Goal: Task Accomplishment & Management: Manage account settings

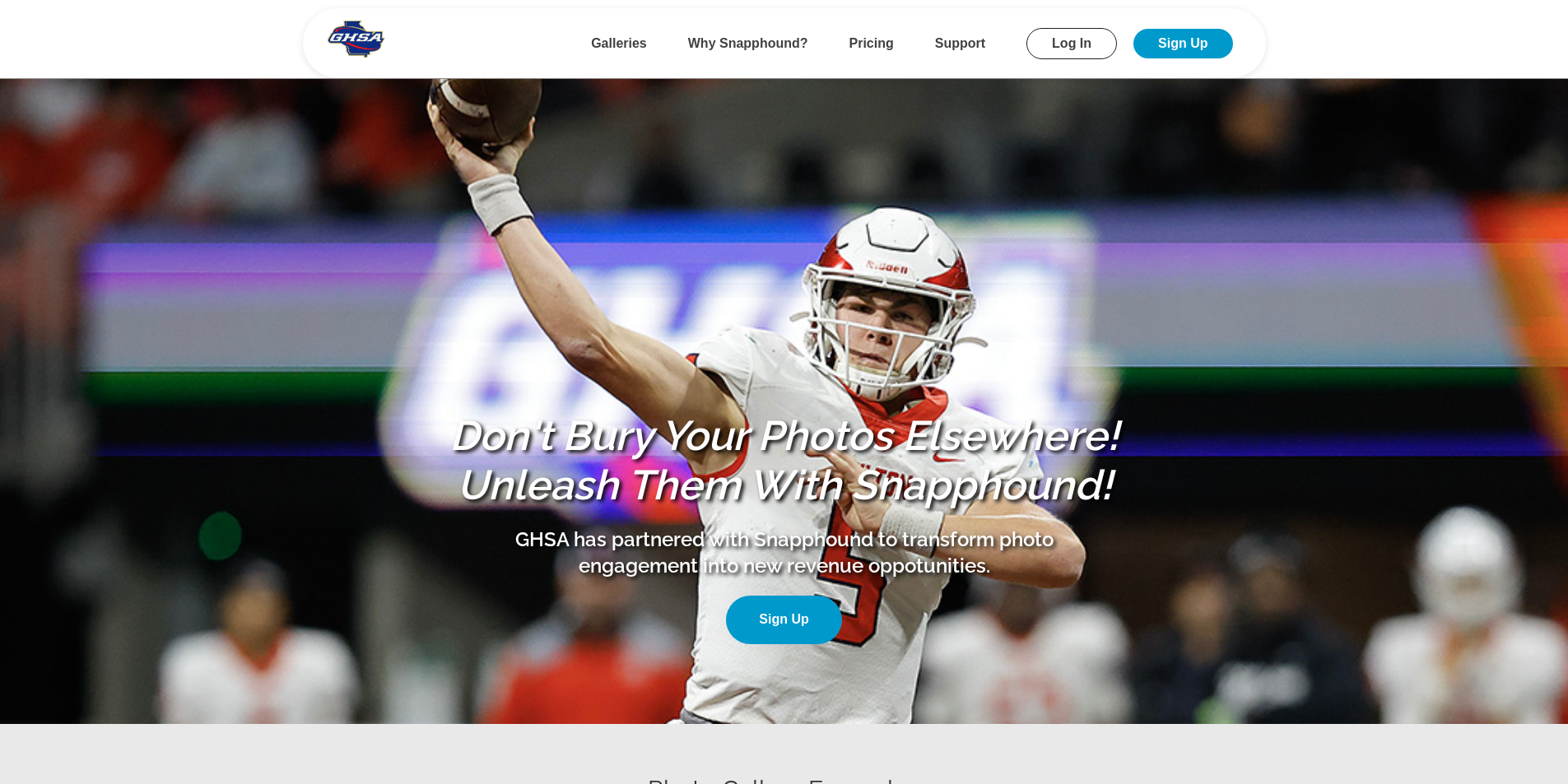
click at [1075, 42] on link "Log In" at bounding box center [1071, 43] width 90 height 31
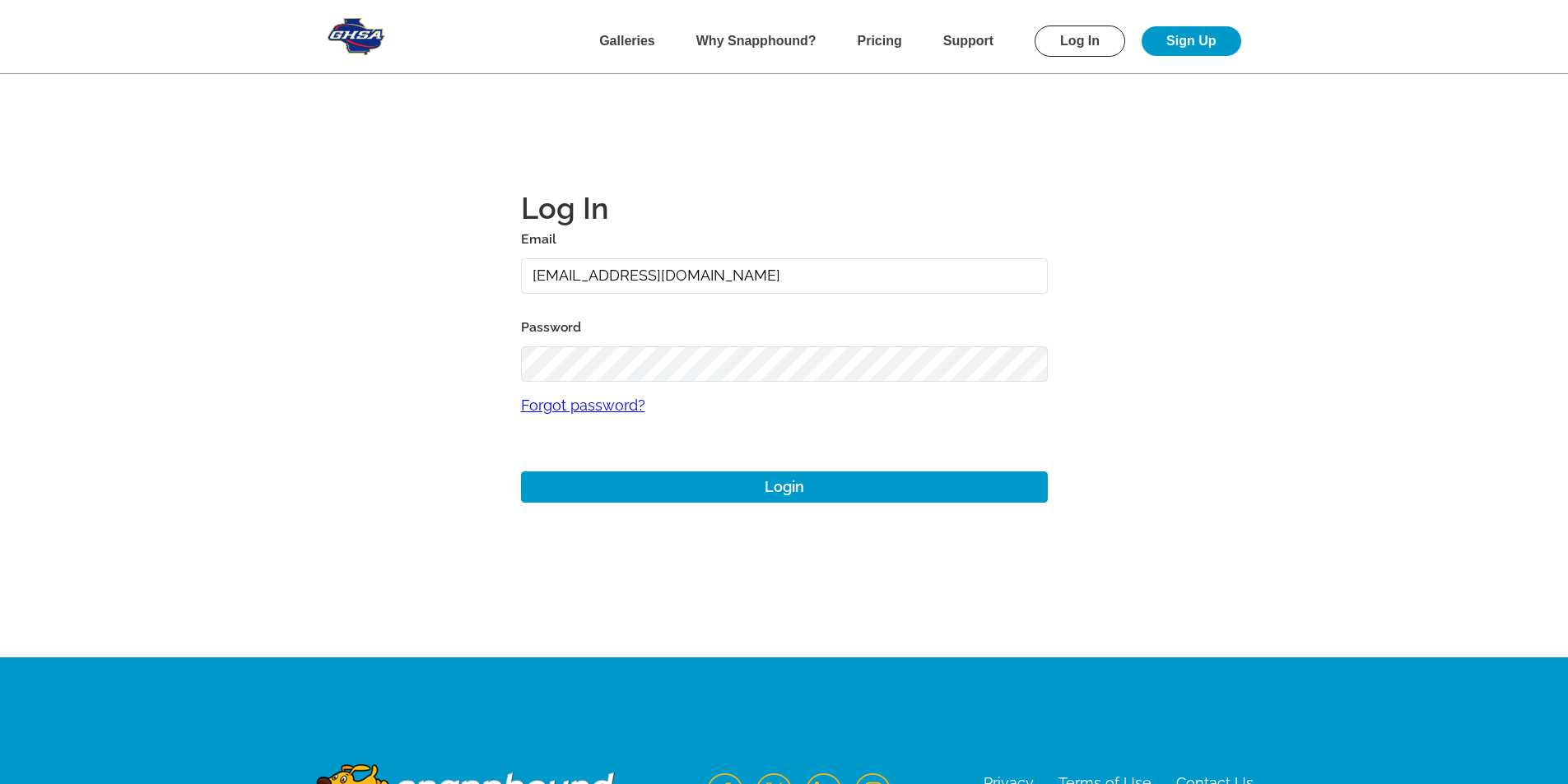
click at [653, 276] on input "[EMAIL_ADDRESS][DOMAIN_NAME]" at bounding box center [784, 276] width 527 height 36
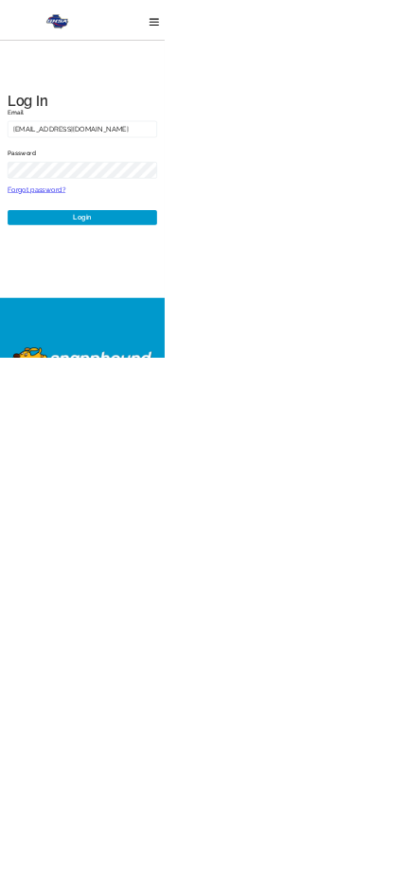
click at [393, 47] on span at bounding box center [381, 46] width 24 height 3
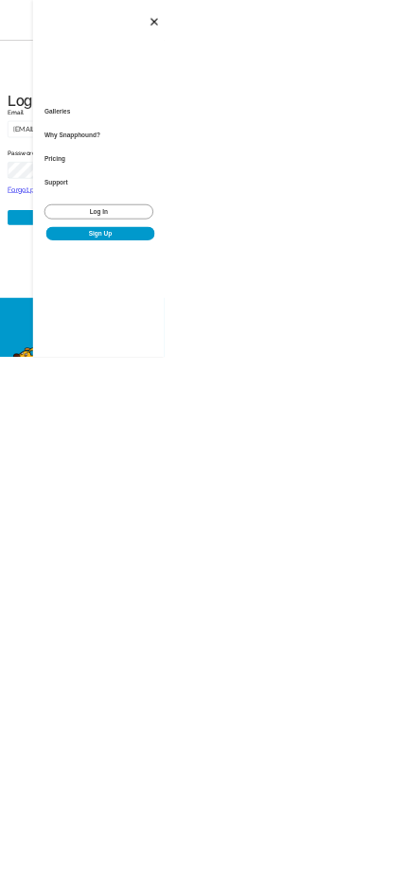
click at [391, 54] on span at bounding box center [381, 53] width 19 height 19
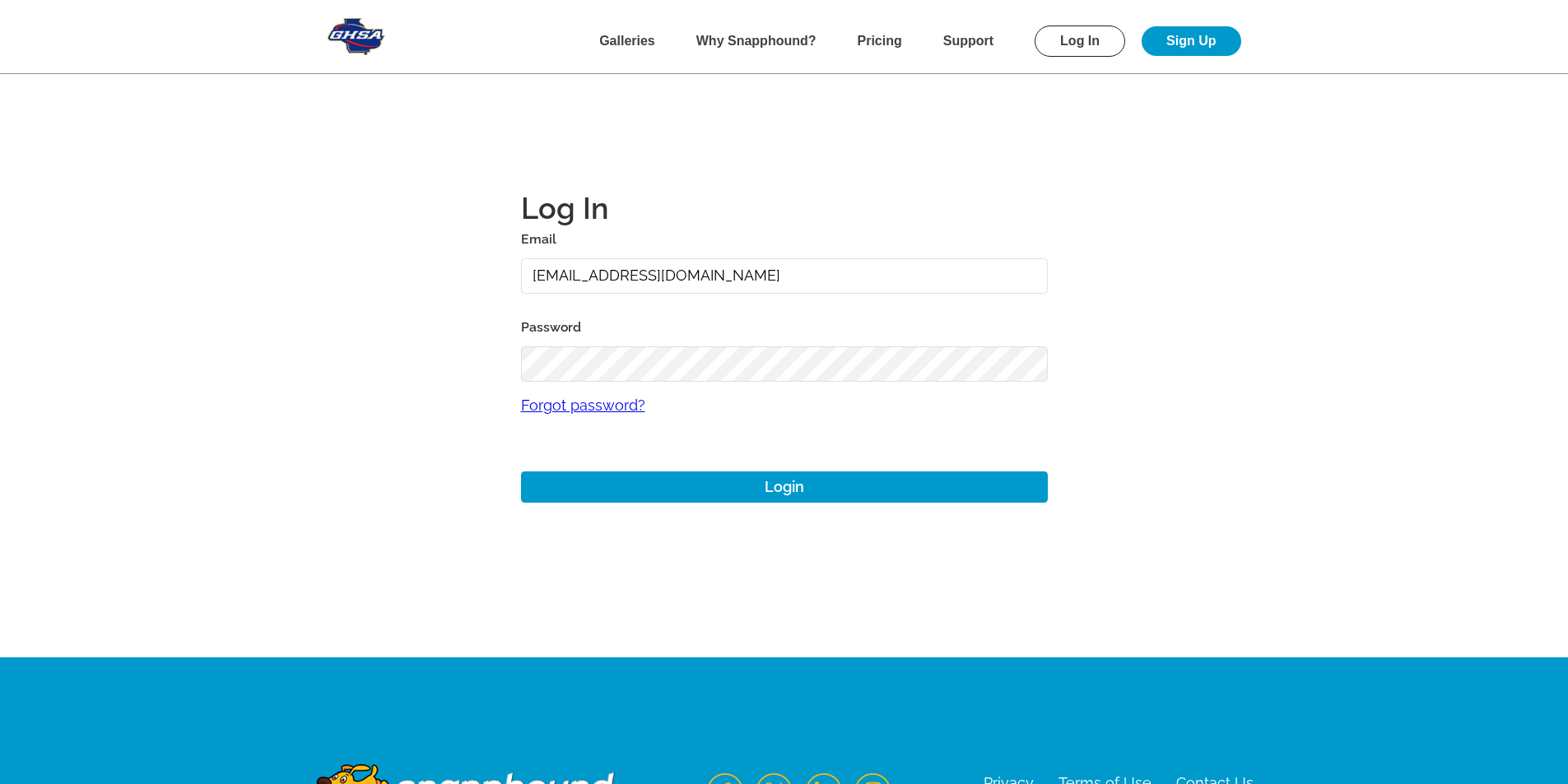
click at [733, 269] on input "[EMAIL_ADDRESS][DOMAIN_NAME]" at bounding box center [784, 276] width 527 height 36
click at [640, 280] on input "[EMAIL_ADDRESS][DOMAIN_NAME]" at bounding box center [784, 276] width 527 height 36
type input "a"
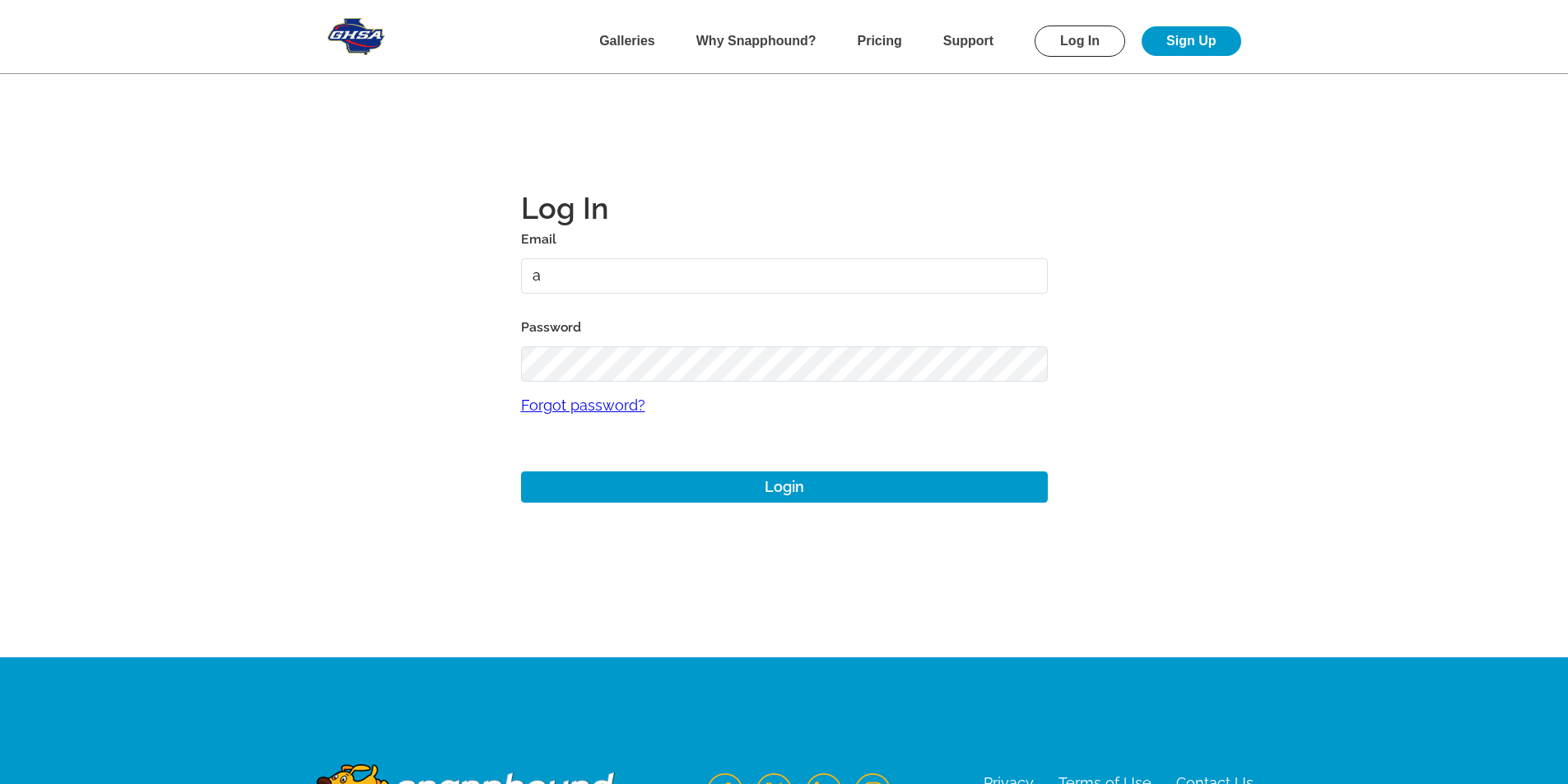
click at [730, 163] on main "Log In Email a Password Forgot password? Login" at bounding box center [784, 329] width 1185 height 657
